Goal: Task Accomplishment & Management: Complete application form

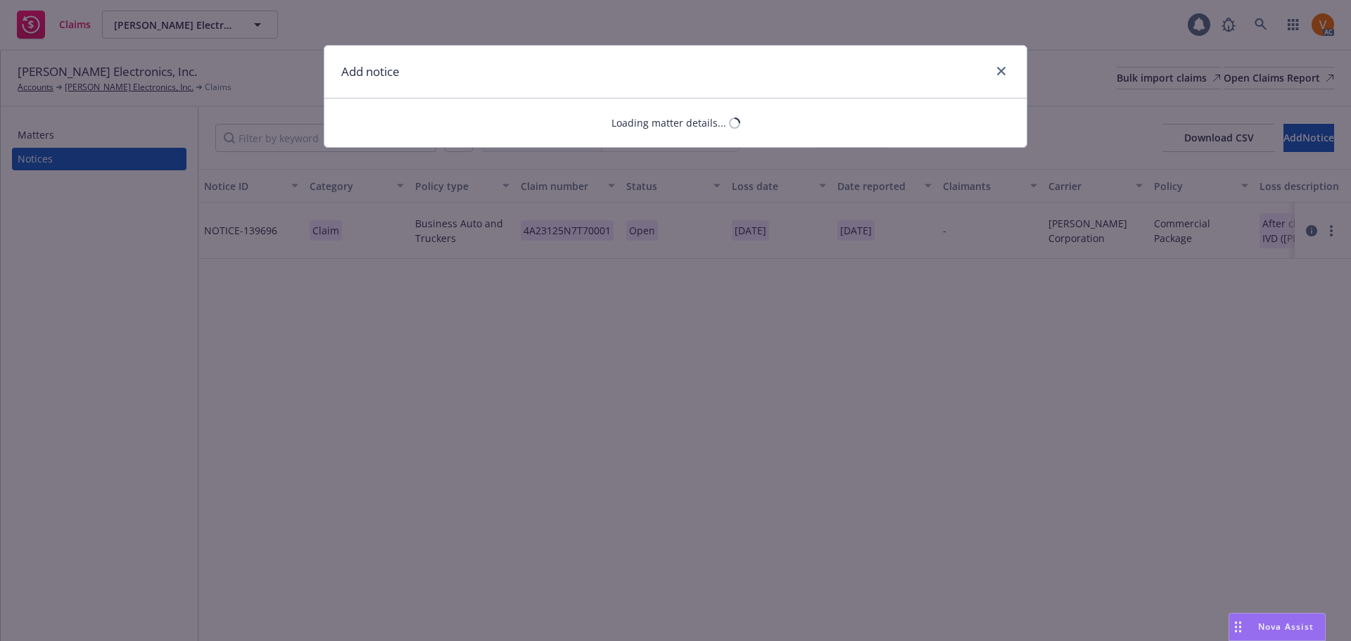
select select "CARGO_STOCK_INLAND_MARINE"
select select "open"
select select "CLAIM"
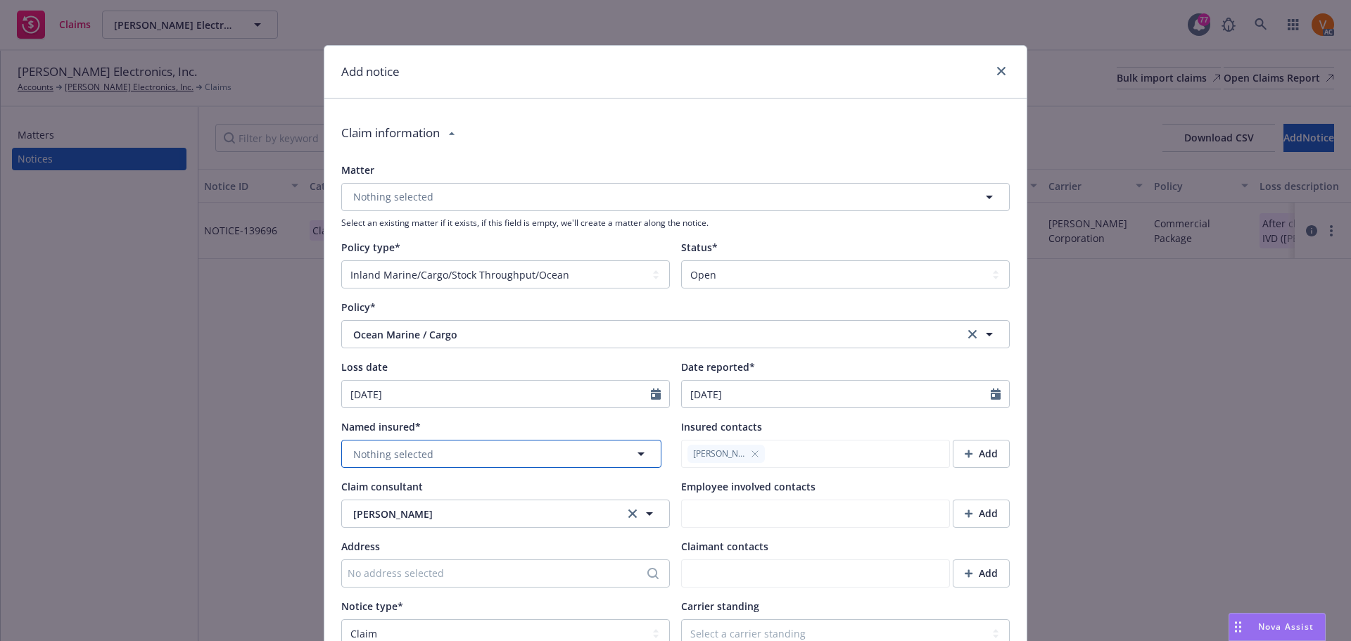
click at [446, 440] on button "Nothing selected" at bounding box center [501, 454] width 320 height 28
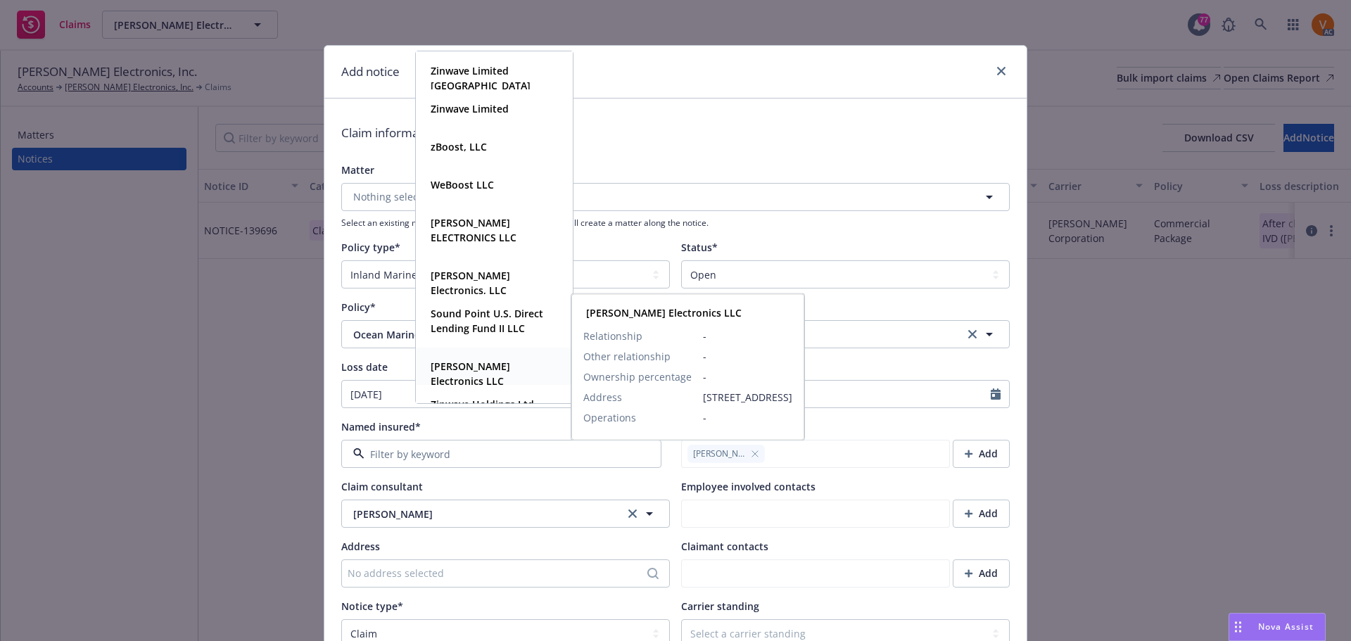
click at [496, 366] on strong "[PERSON_NAME] Electronics LLC" at bounding box center [471, 374] width 80 height 28
type textarea "x"
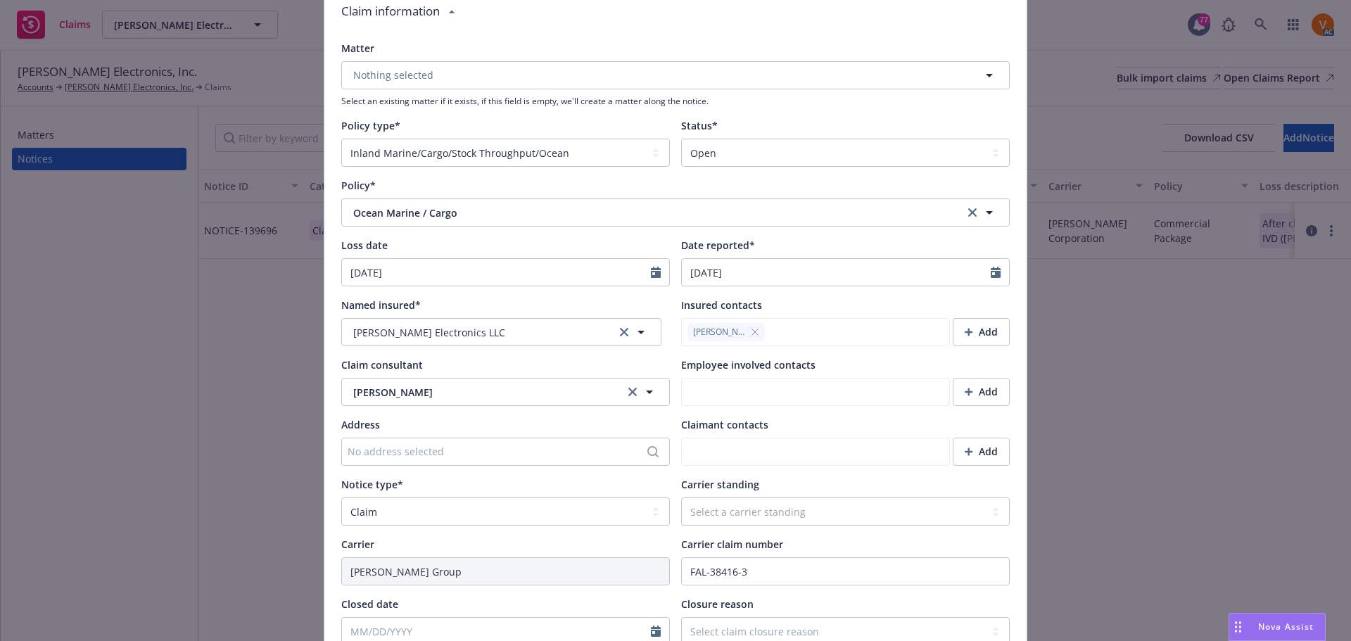
scroll to position [141, 0]
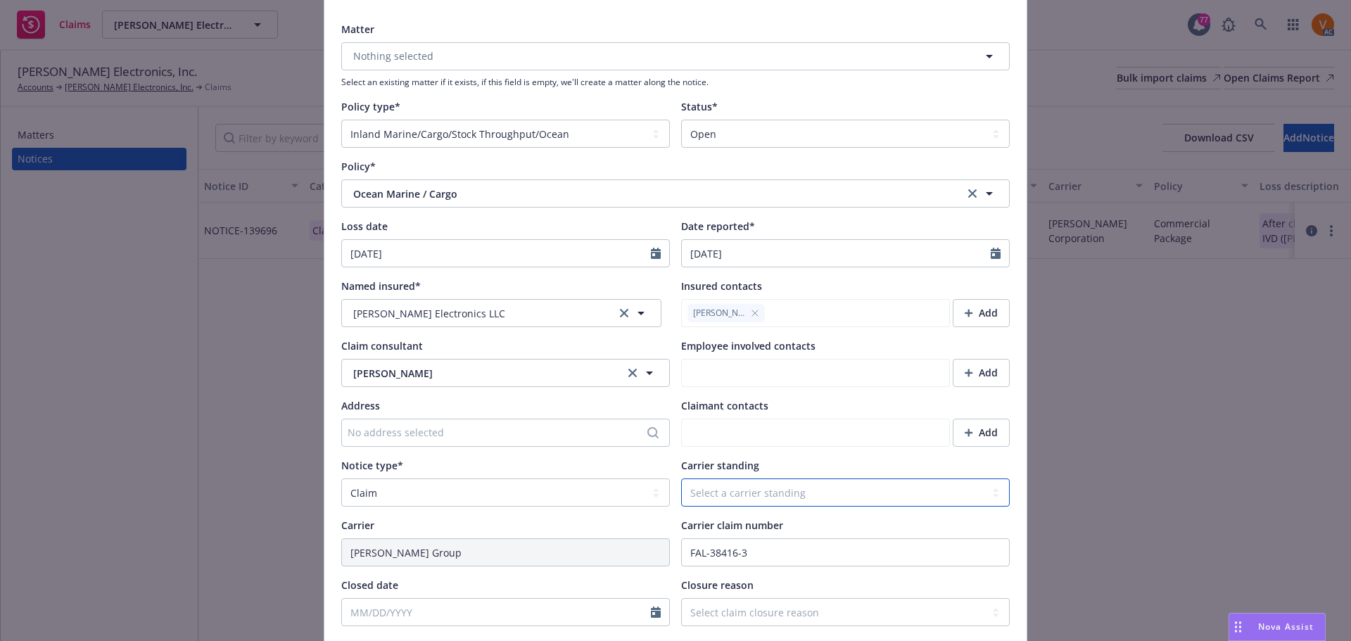
click at [860, 479] on select "Select a carrier standing Closed Not submitted Open Reopened Subrogated Withdra…" at bounding box center [845, 493] width 329 height 28
select select "OPEN"
click at [681, 479] on select "Select a carrier standing Closed Not submitted Open Reopened Subrogated Withdra…" at bounding box center [845, 493] width 329 height 28
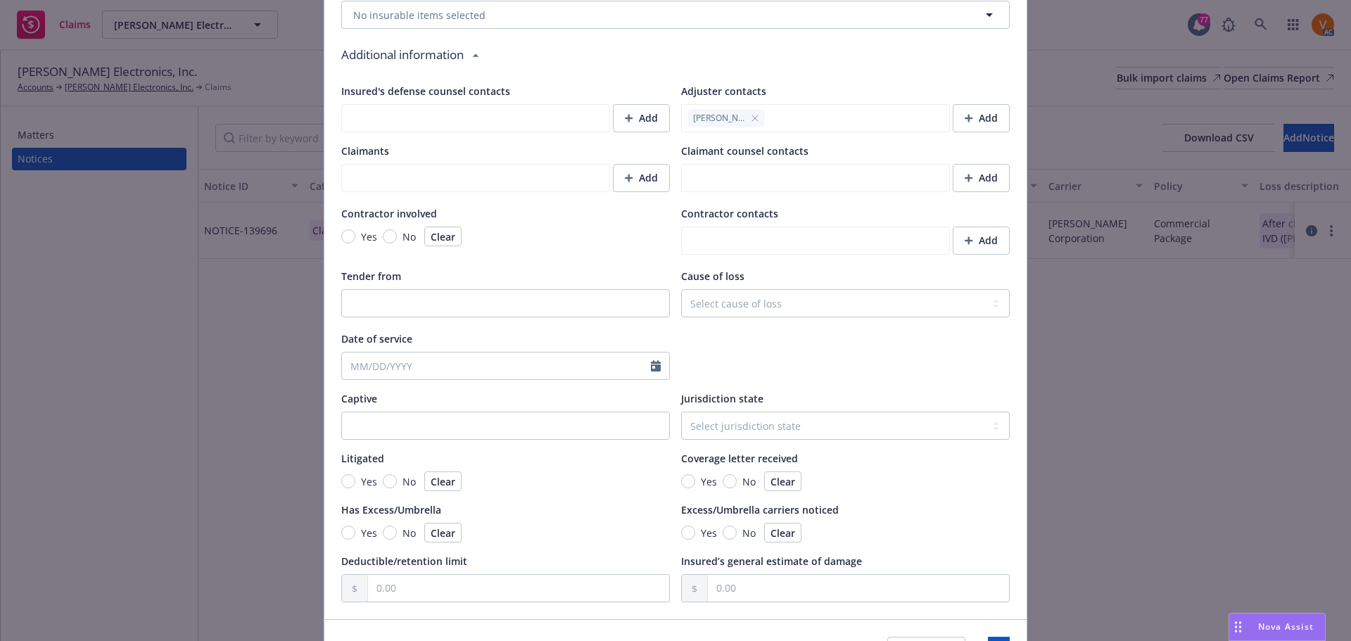
scroll to position [1083, 0]
click at [988, 641] on span "Save" at bounding box center [999, 649] width 22 height 13
type textarea "x"
